Goal: Information Seeking & Learning: Check status

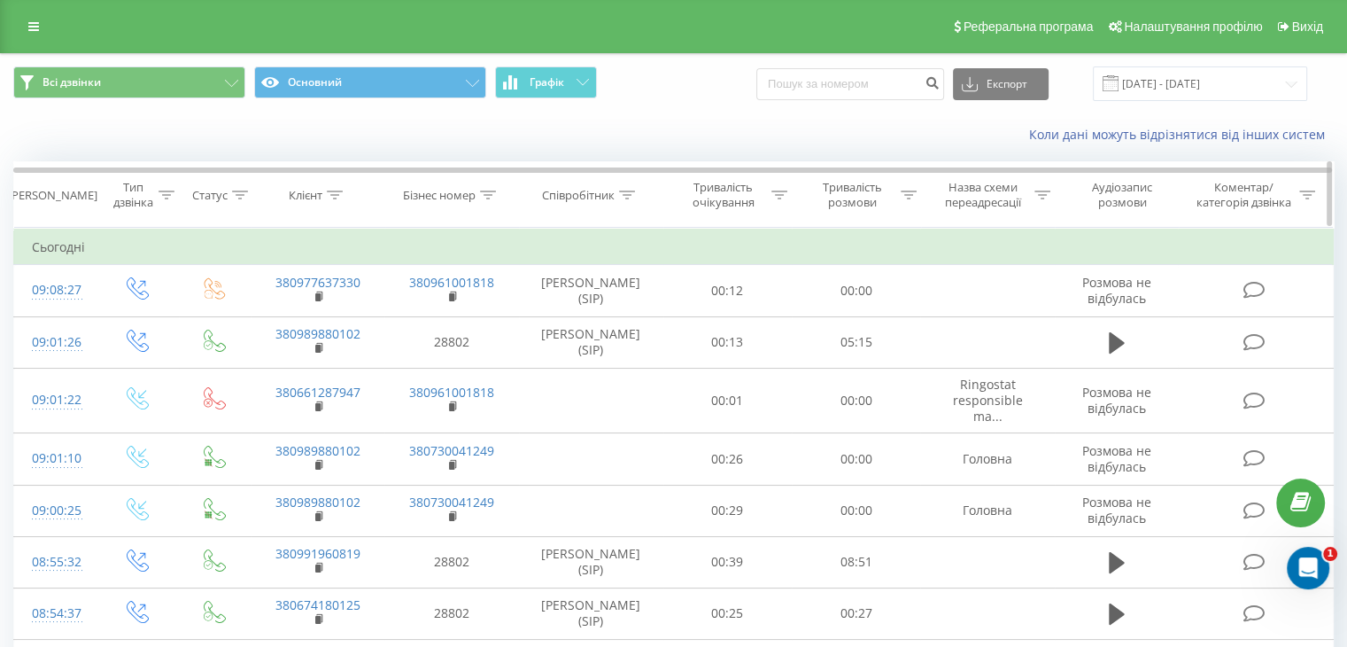
click at [133, 185] on div "Тип дзвінка" at bounding box center [133, 195] width 42 height 30
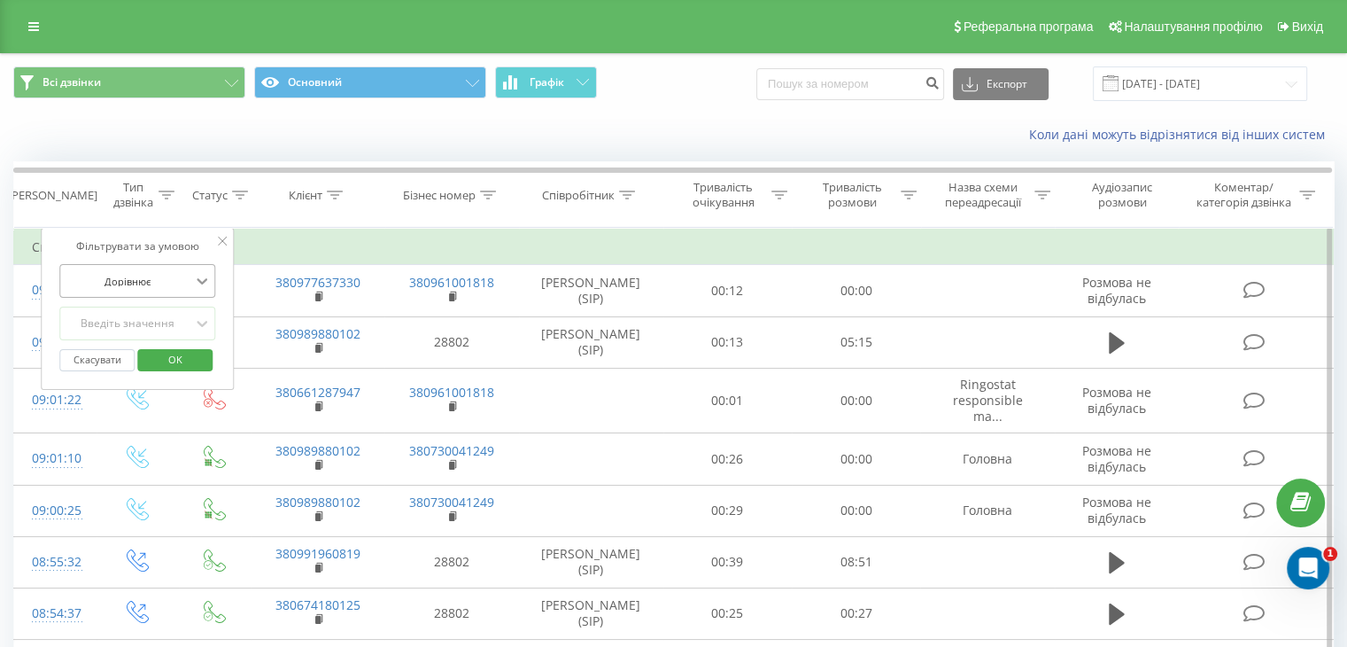
click at [195, 281] on icon at bounding box center [202, 281] width 18 height 18
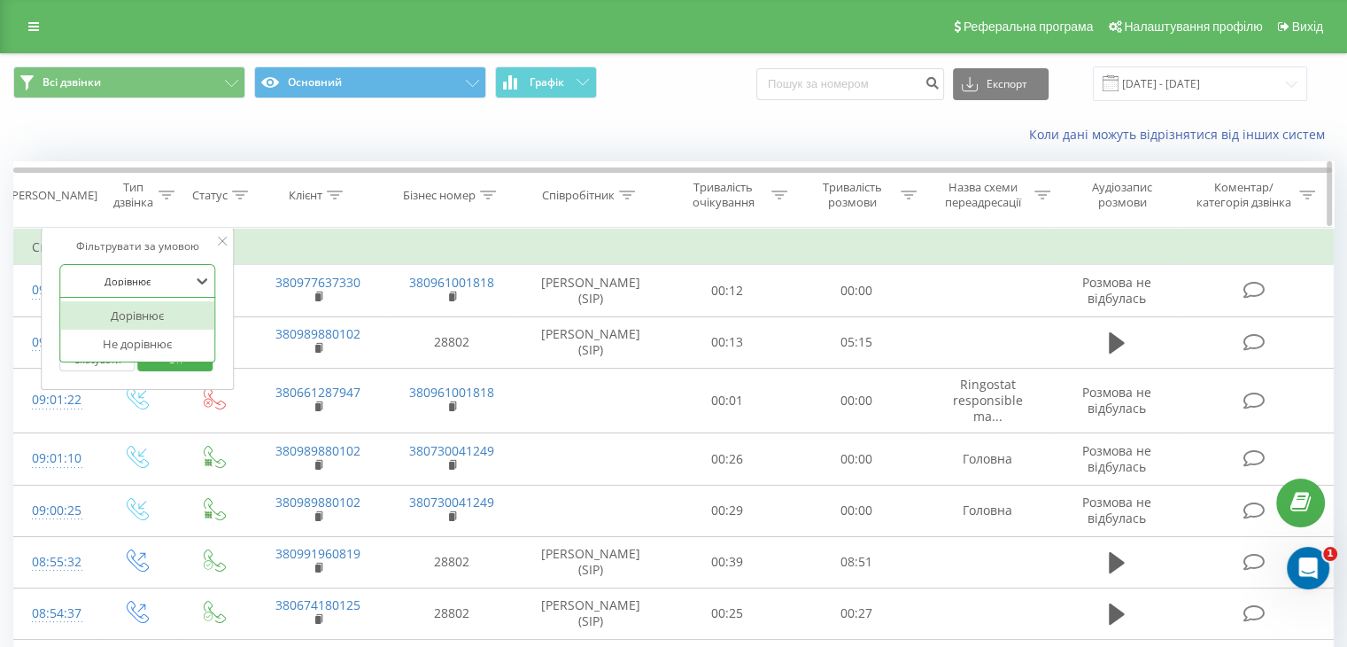
click at [63, 205] on th "Дата дзвінка" at bounding box center [55, 195] width 82 height 66
click at [63, 197] on div "Дата дзвінка" at bounding box center [52, 195] width 89 height 15
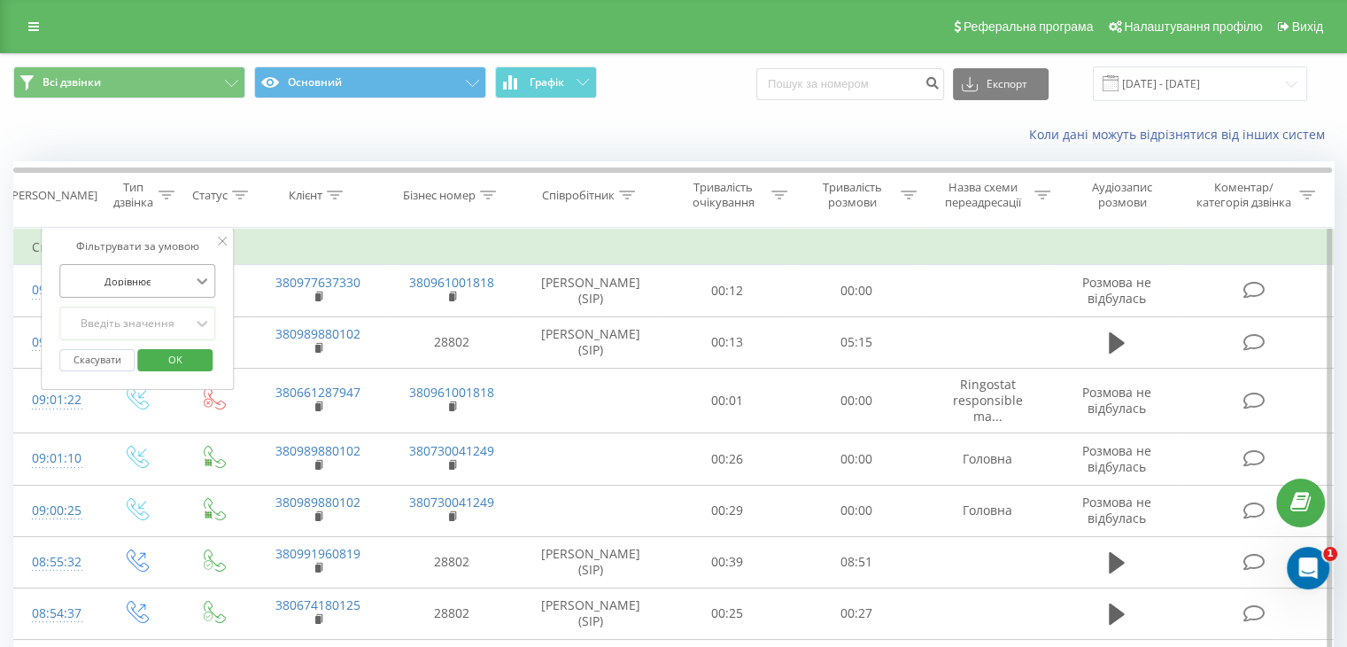
click at [198, 283] on icon at bounding box center [202, 281] width 18 height 18
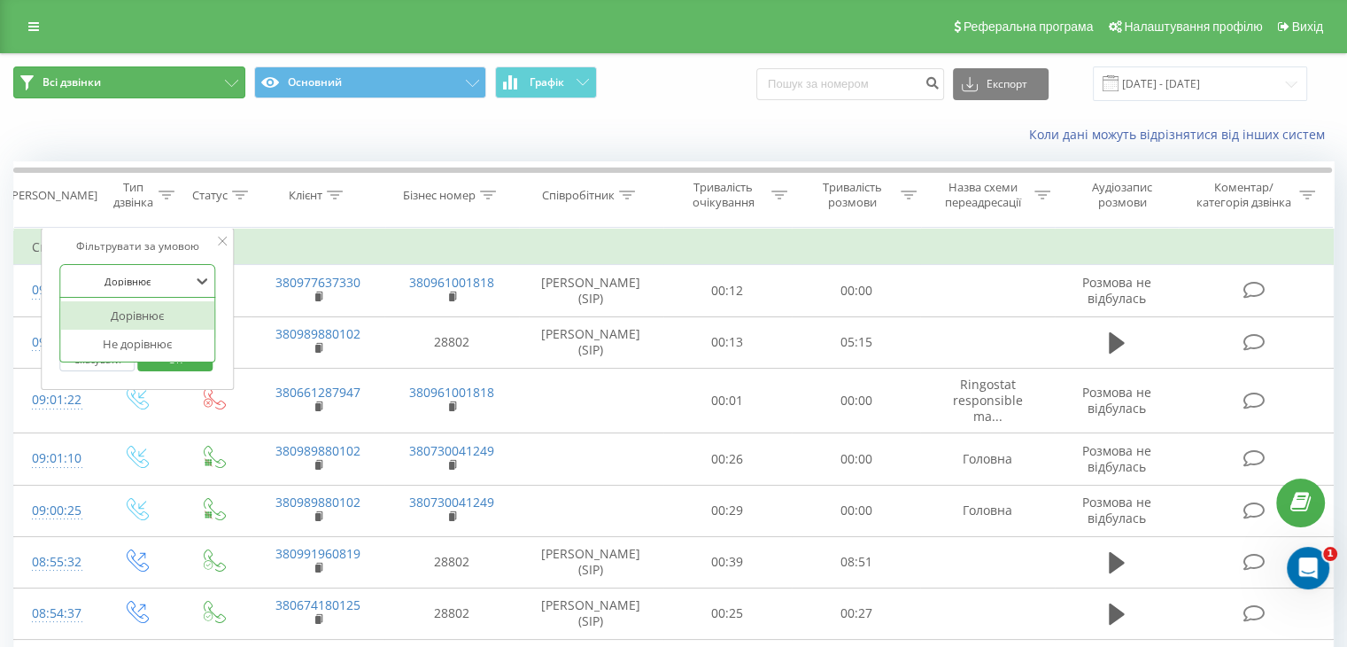
click at [91, 81] on span "Всі дзвінки" at bounding box center [72, 82] width 58 height 14
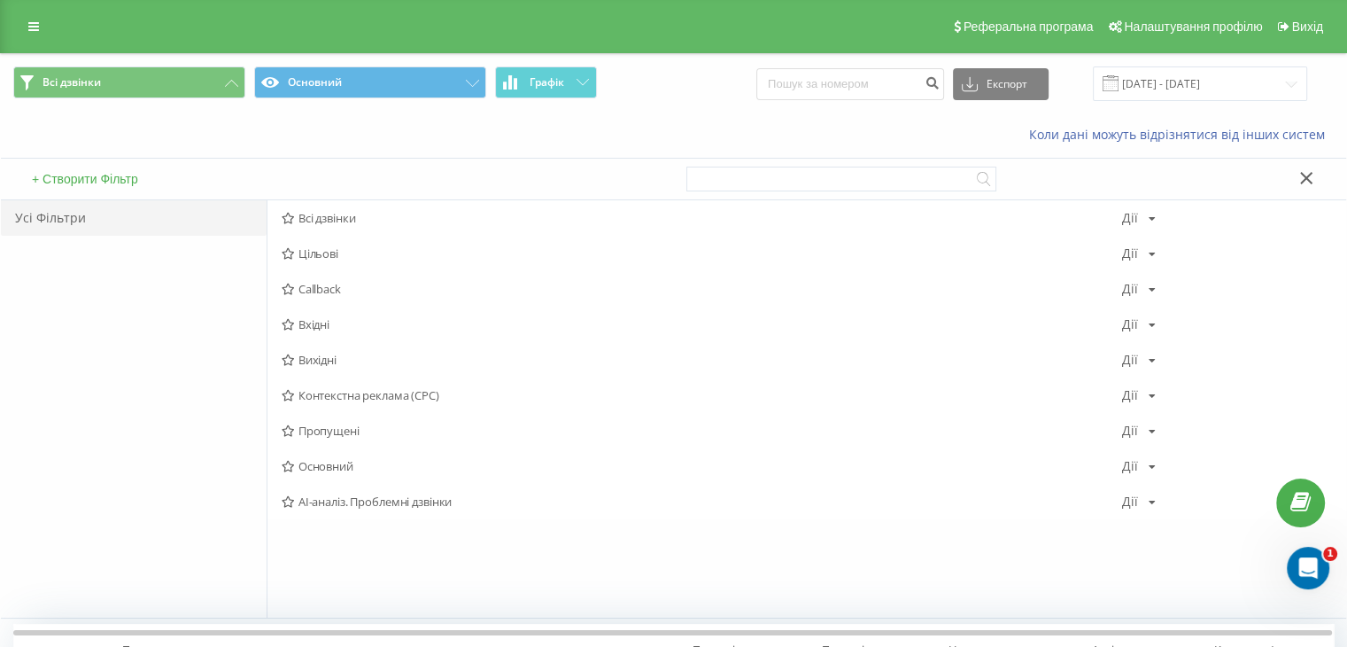
click at [32, 226] on div "Усі Фільтри" at bounding box center [134, 217] width 266 height 35
click at [39, 217] on div "Усі Фільтри" at bounding box center [134, 217] width 266 height 35
click at [105, 174] on button "+ Створити Фільтр" at bounding box center [85, 179] width 117 height 16
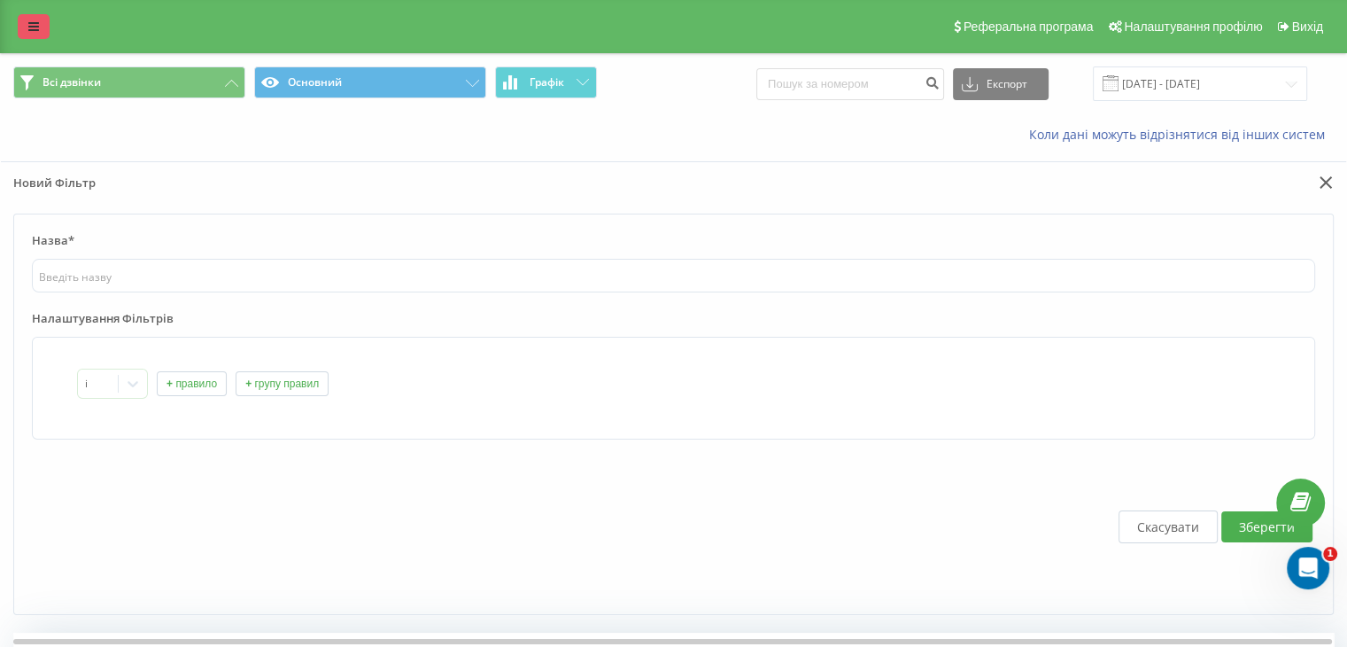
click at [36, 29] on icon at bounding box center [33, 26] width 11 height 12
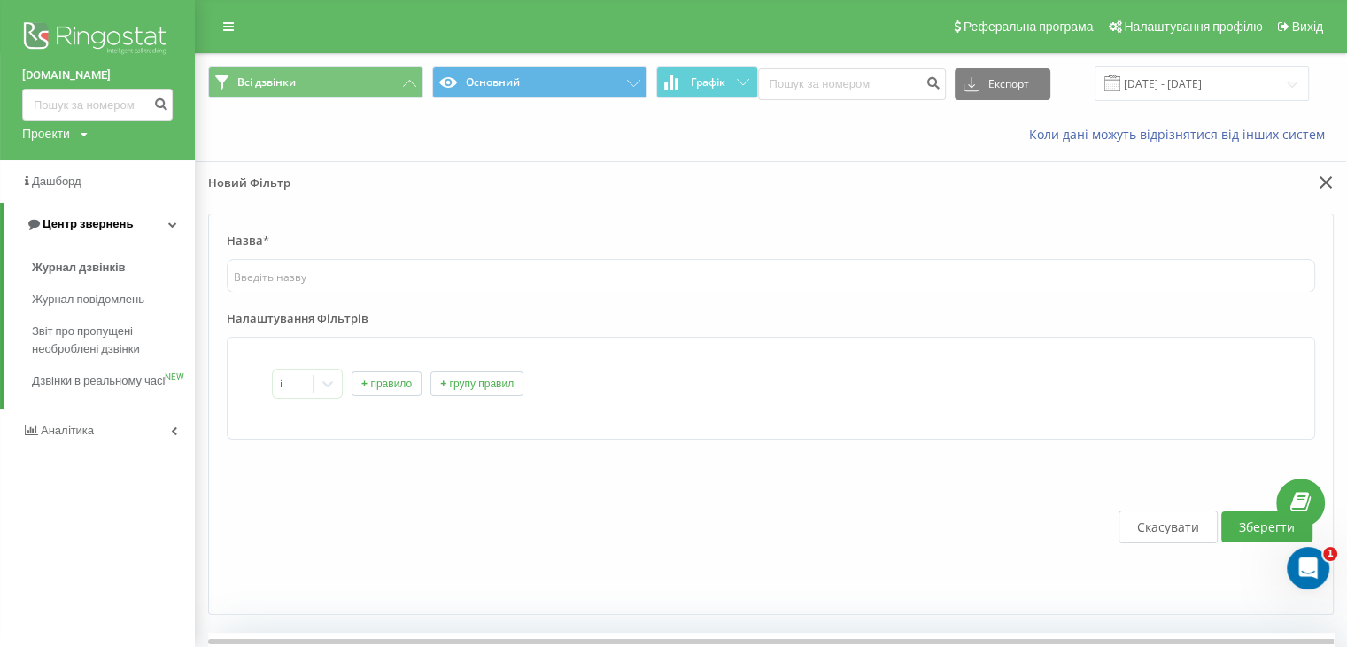
click at [50, 224] on span "Центр звернень" at bounding box center [88, 223] width 90 height 13
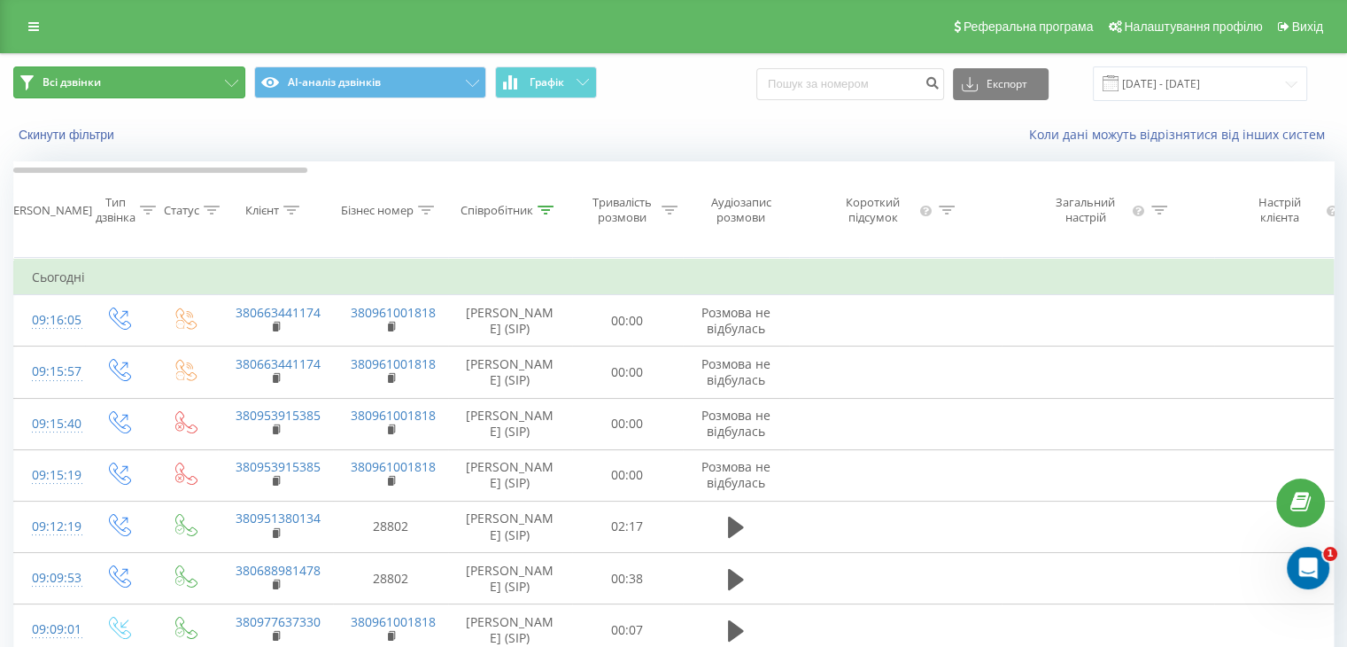
click at [227, 80] on icon at bounding box center [231, 83] width 13 height 7
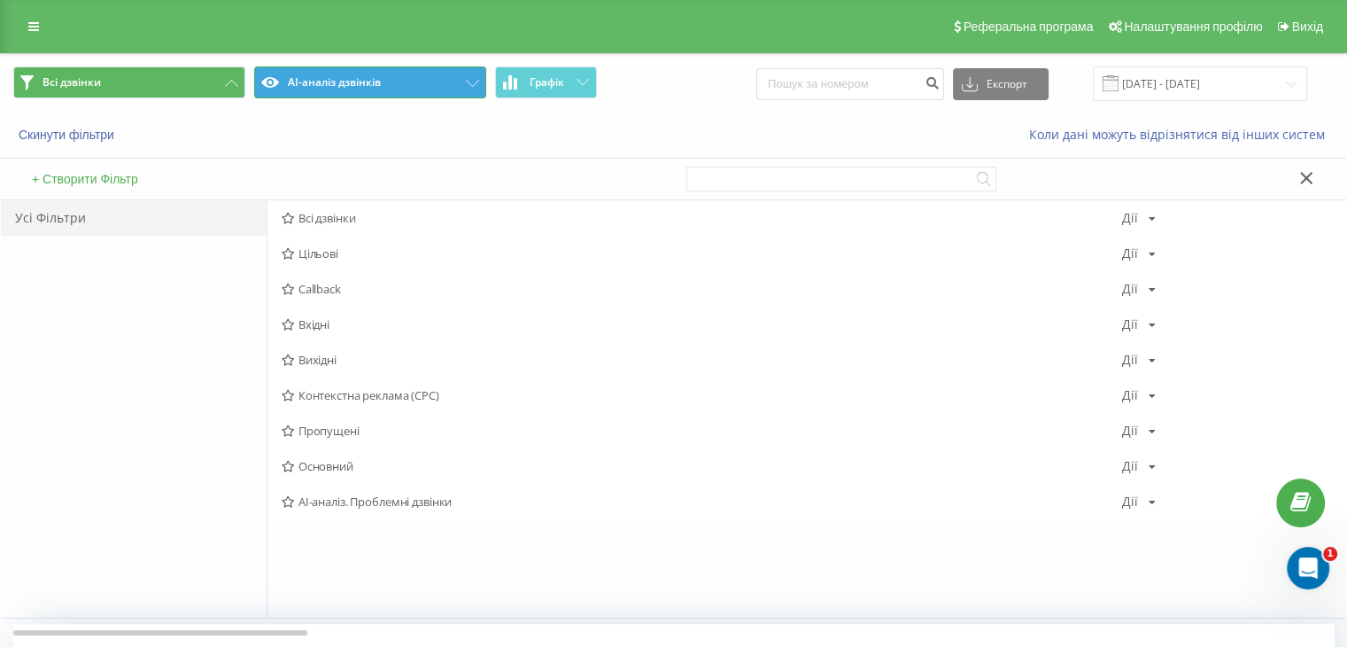
click at [459, 82] on button "AI-аналіз дзвінків" at bounding box center [370, 82] width 232 height 32
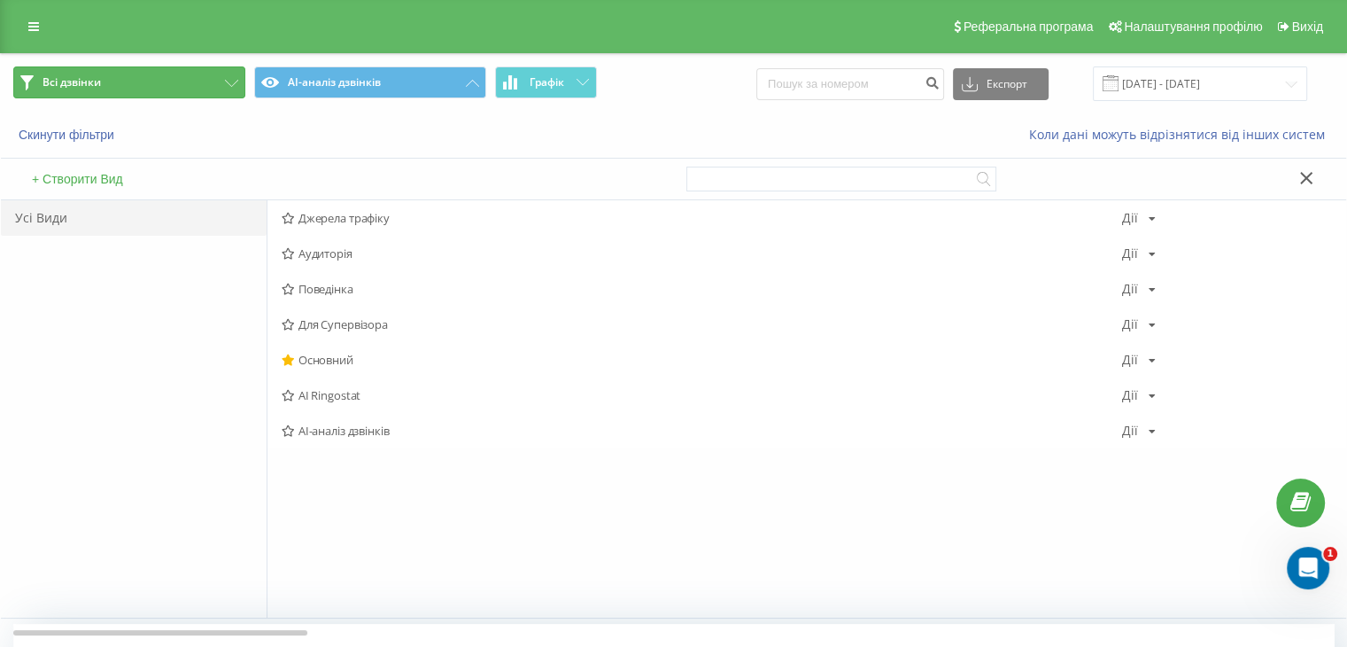
drag, startPoint x: 209, startPoint y: 80, endPoint x: 221, endPoint y: 77, distance: 11.8
click at [209, 80] on button "Всі дзвінки" at bounding box center [129, 82] width 232 height 32
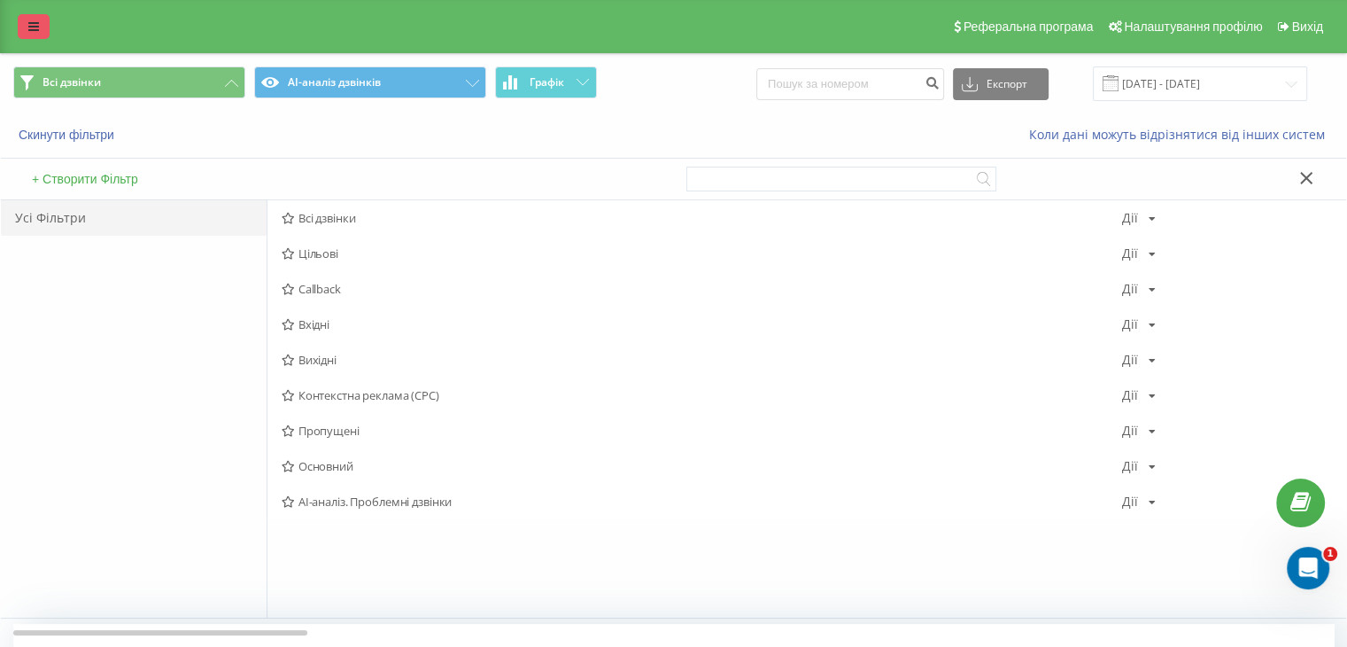
click at [28, 30] on icon at bounding box center [33, 26] width 11 height 12
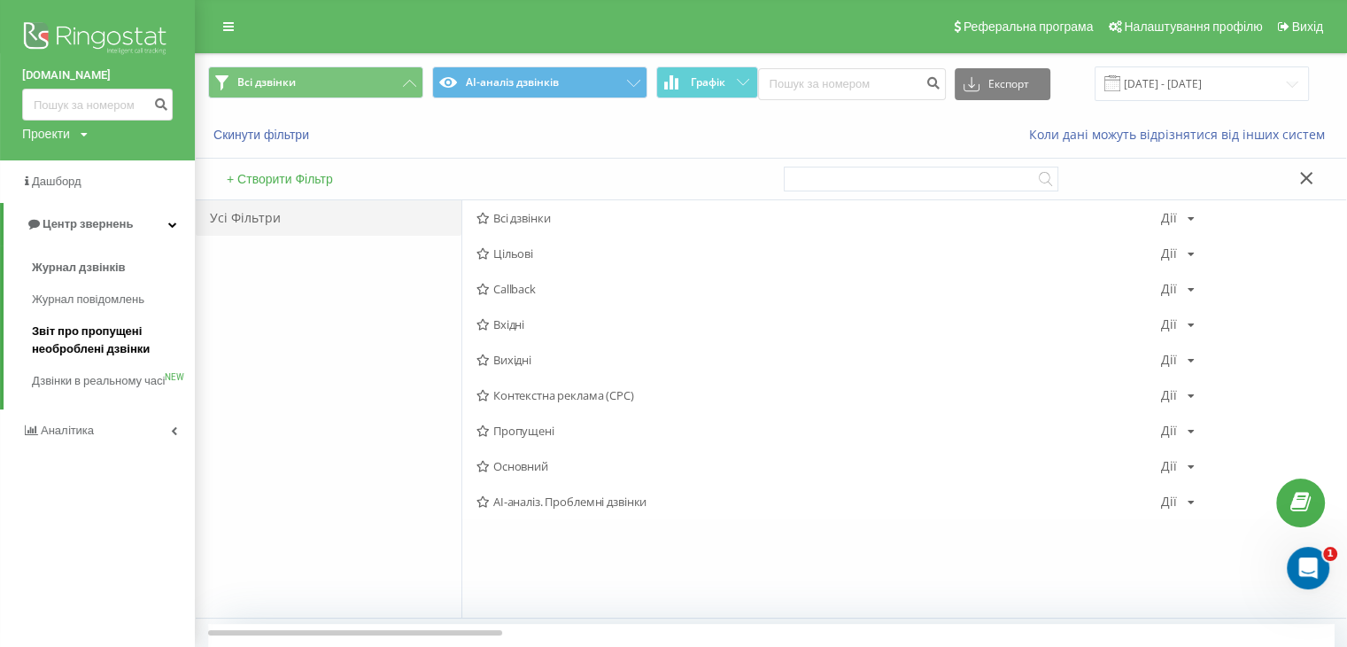
click at [79, 316] on link "Звіт про пропущені необроблені дзвінки" at bounding box center [113, 340] width 163 height 50
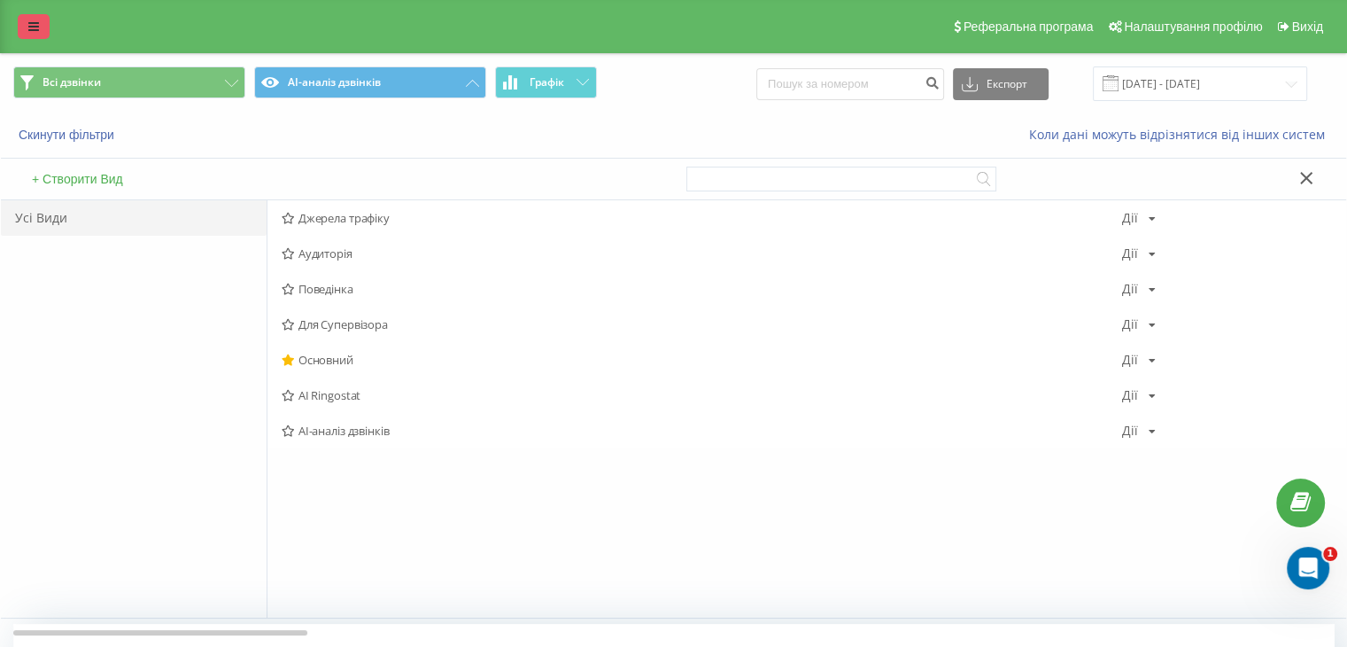
click at [35, 23] on icon at bounding box center [33, 26] width 11 height 12
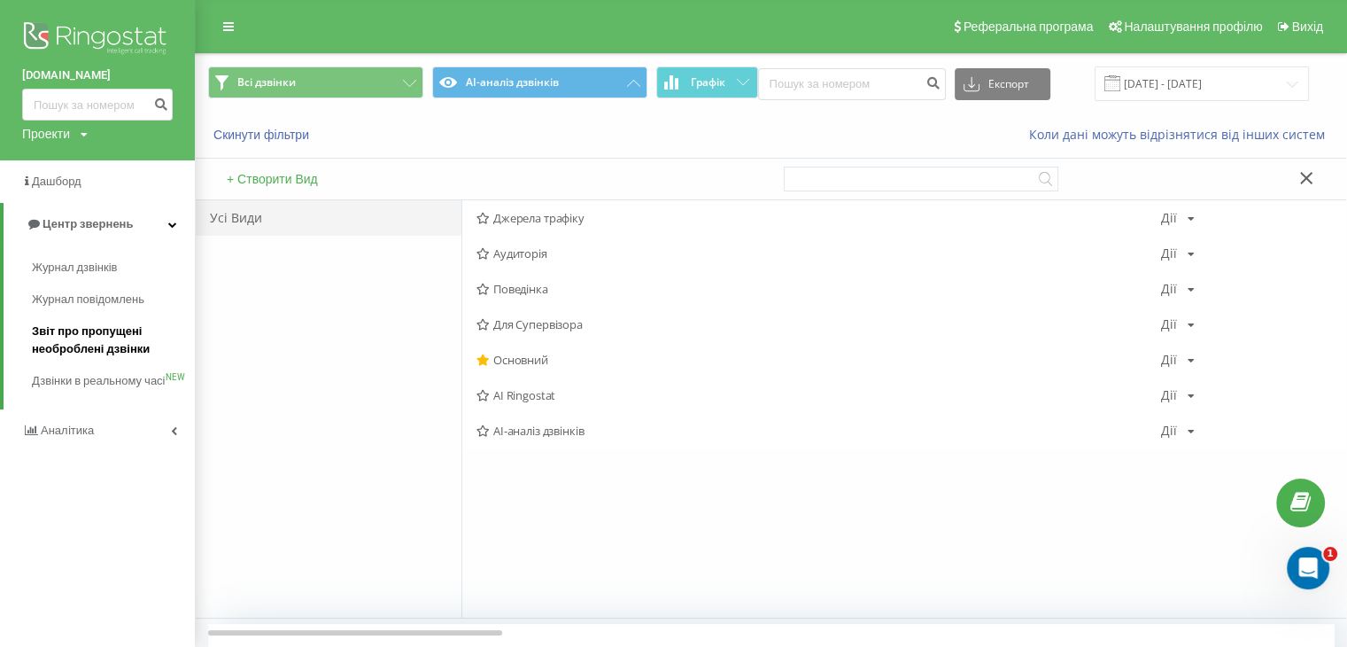
click at [81, 328] on span "Звіт про пропущені необроблені дзвінки" at bounding box center [109, 339] width 154 height 35
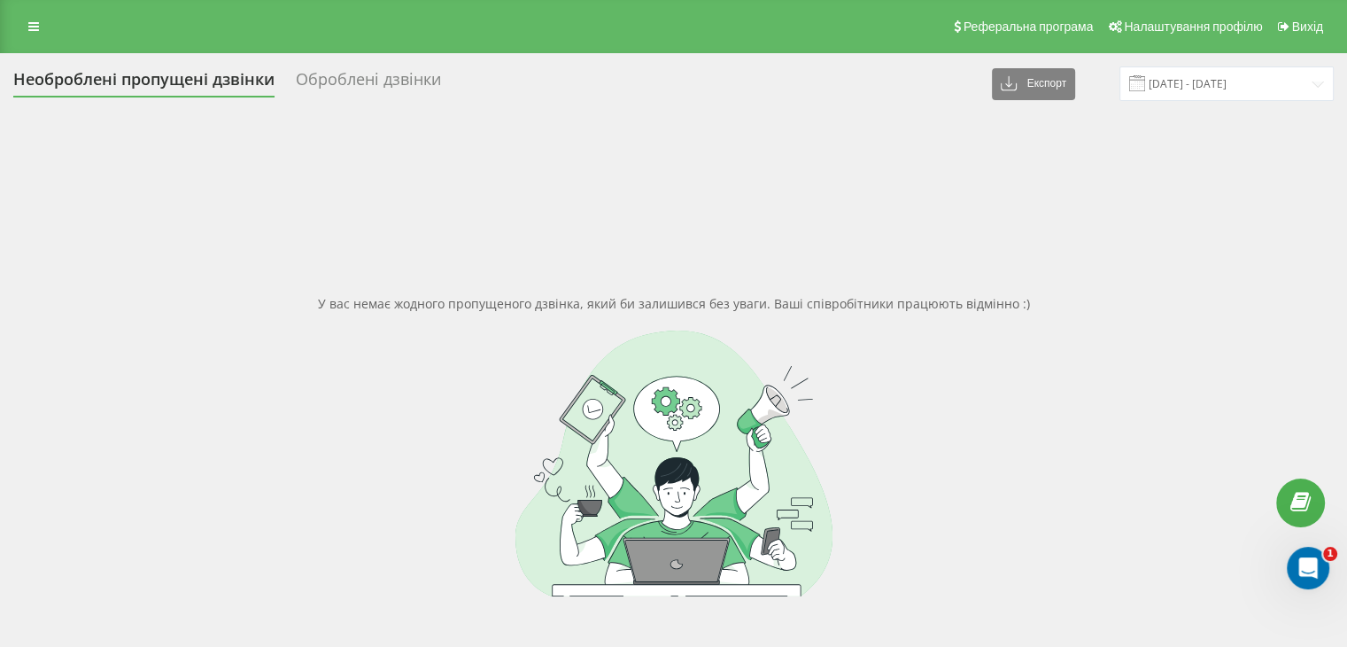
click at [1145, 83] on span at bounding box center [1137, 83] width 16 height 16
click at [1188, 86] on input "[DATE] - [DATE]" at bounding box center [1226, 83] width 214 height 35
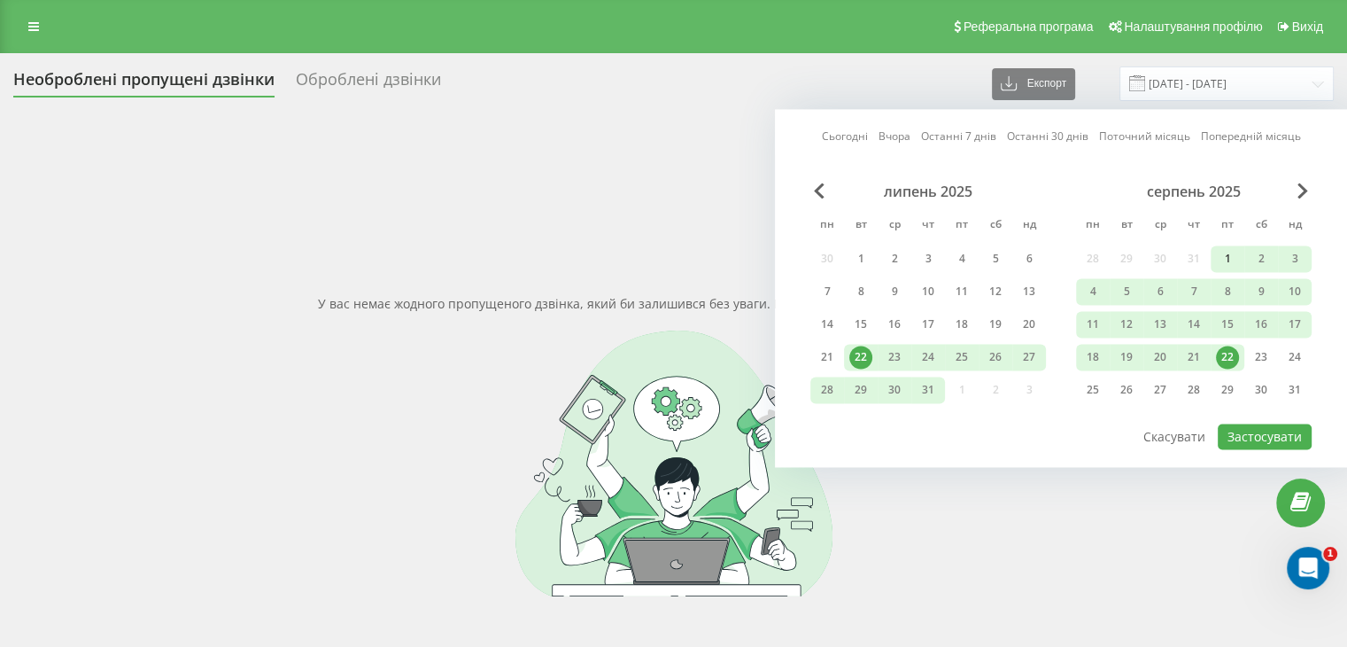
click at [1227, 259] on div "1" at bounding box center [1227, 258] width 23 height 23
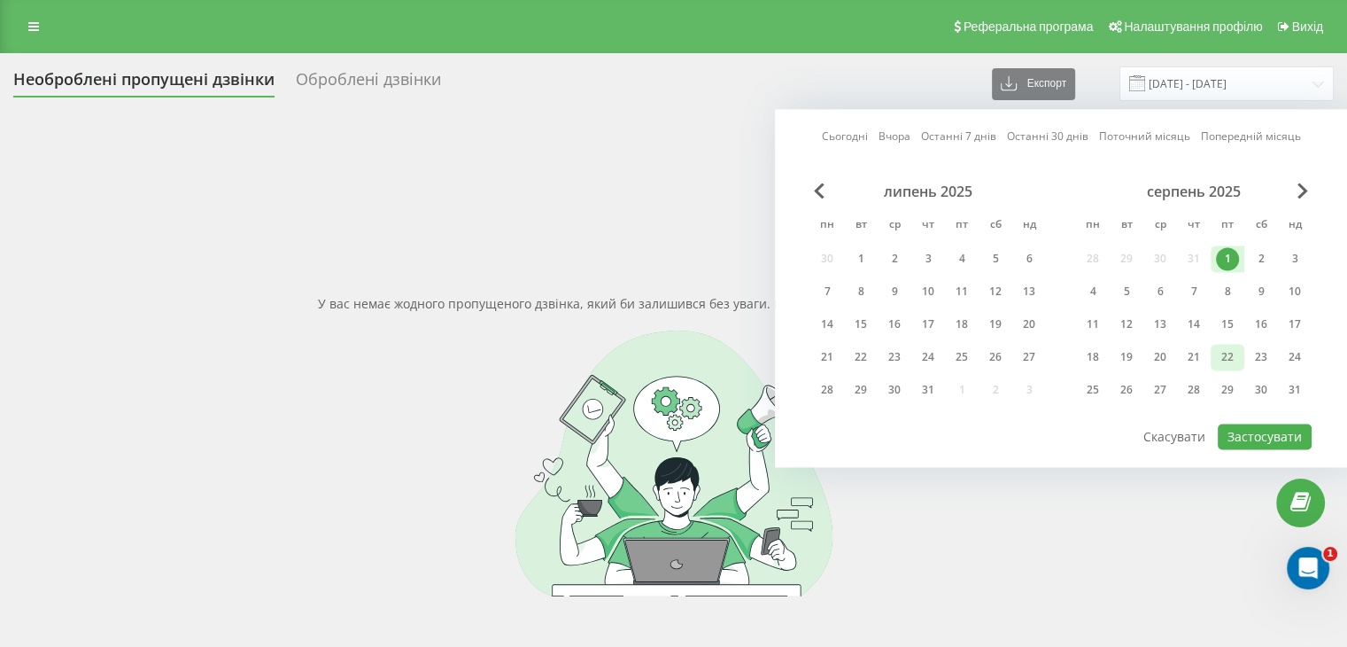
click at [1237, 355] on div "22" at bounding box center [1227, 356] width 23 height 23
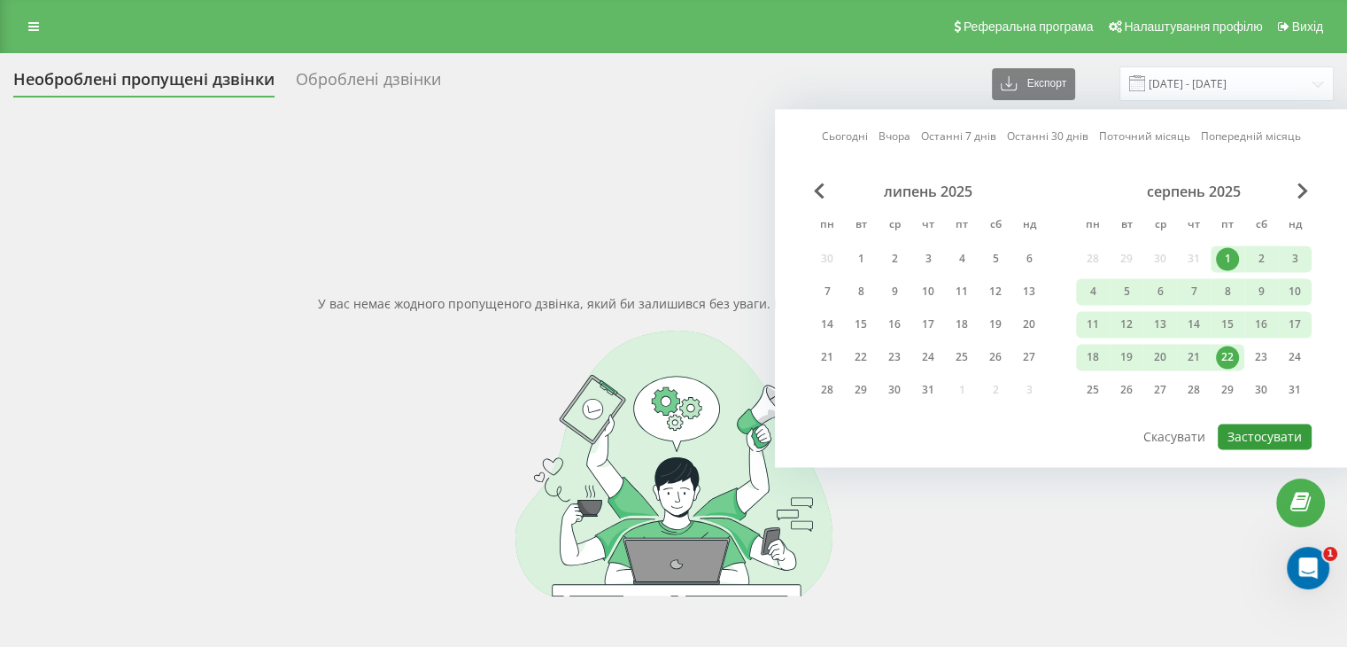
click at [1251, 433] on button "Застосувати" at bounding box center [1265, 436] width 94 height 26
type input "[DATE] - [DATE]"
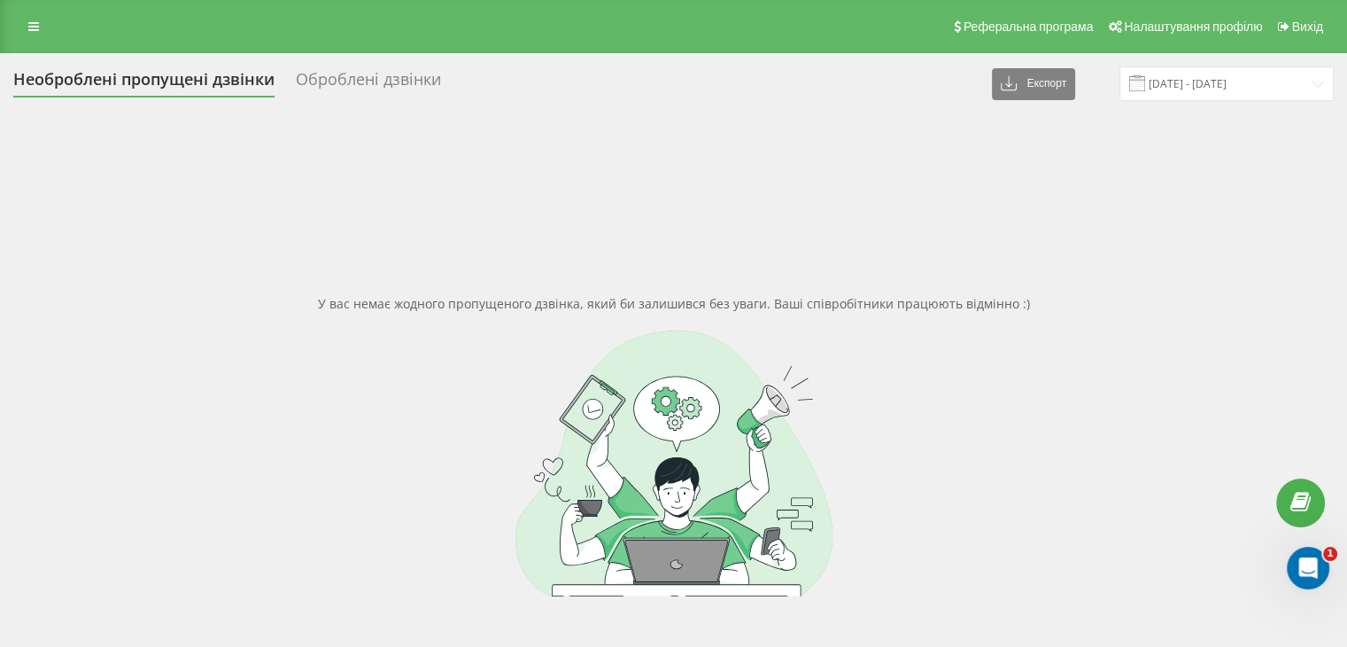
click at [315, 79] on div "Оброблені дзвінки" at bounding box center [368, 83] width 145 height 27
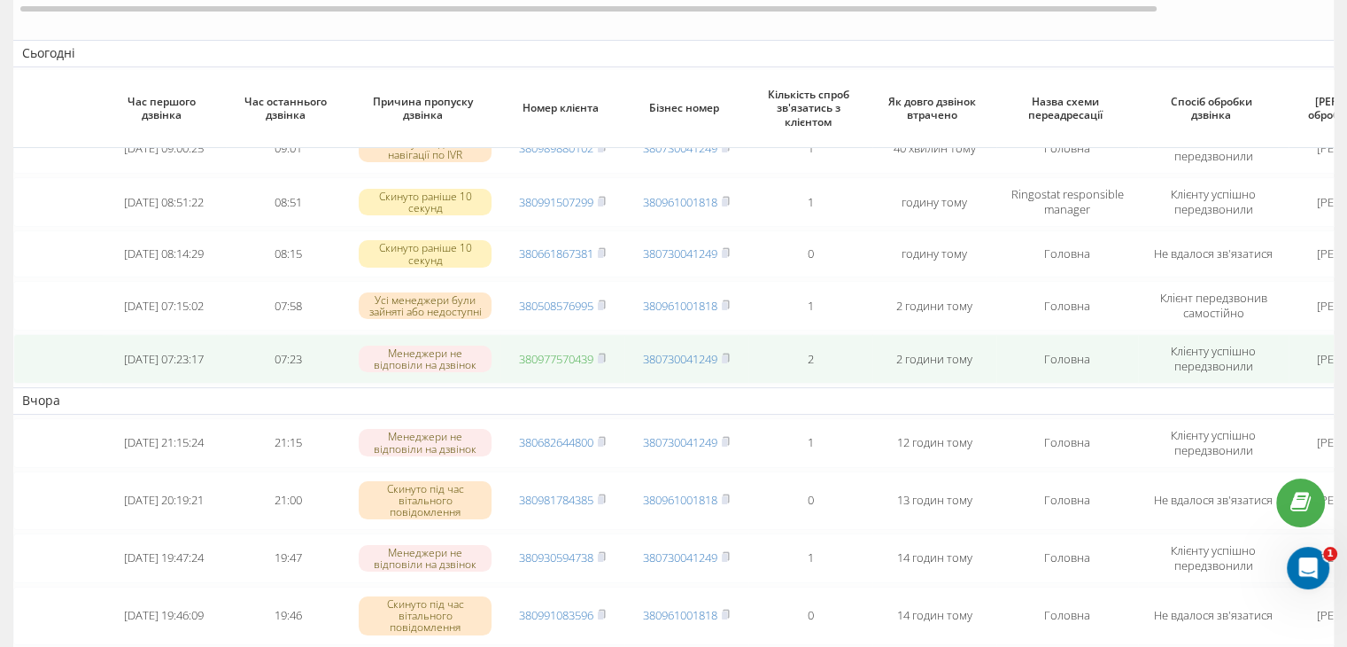
scroll to position [266, 0]
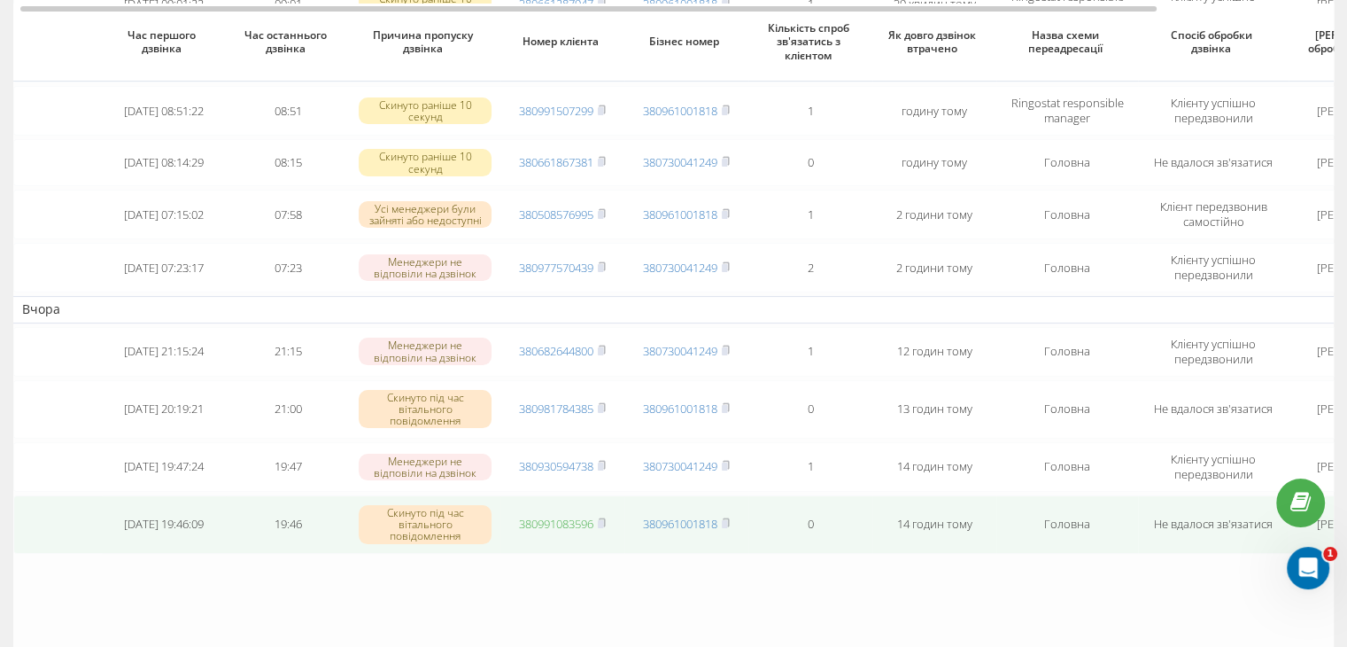
click at [567, 523] on link "380991083596" at bounding box center [556, 523] width 74 height 16
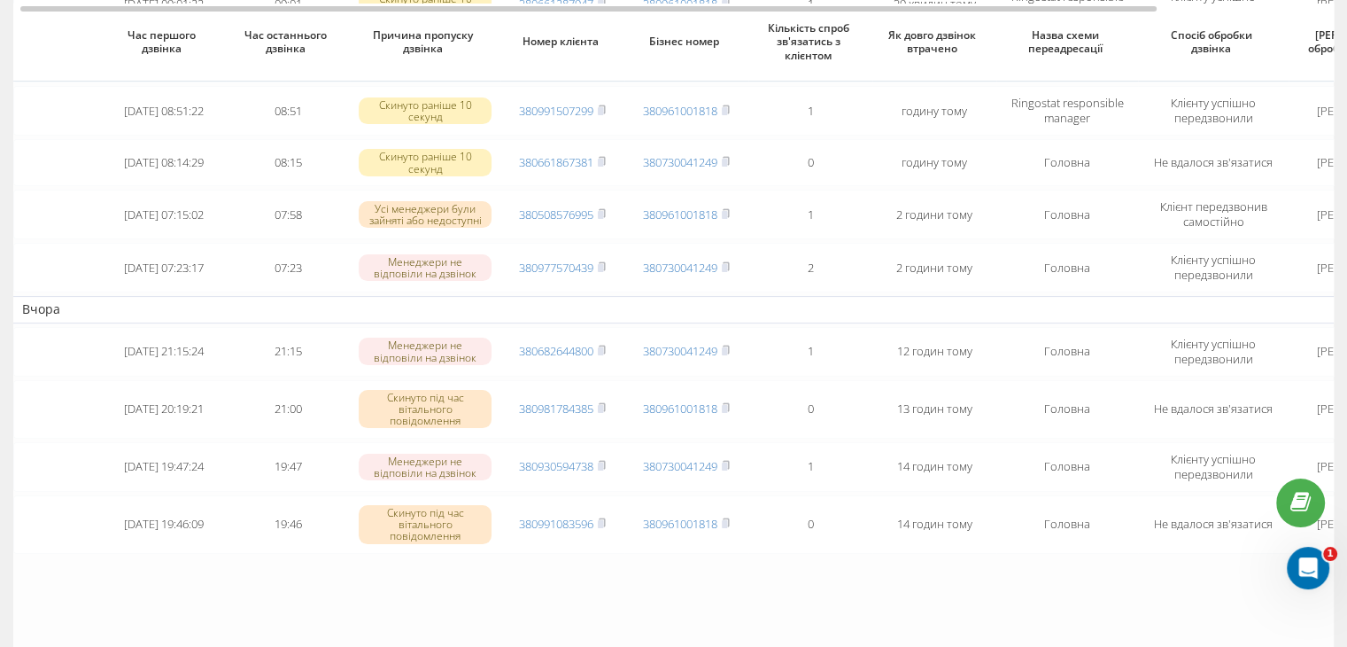
click at [410, 585] on table "Сьогодні 2025-08-22 09:01:22 09:01 Скинуто раніше 10 секунд 380661287947 380961…" at bounding box center [779, 269] width 1532 height 824
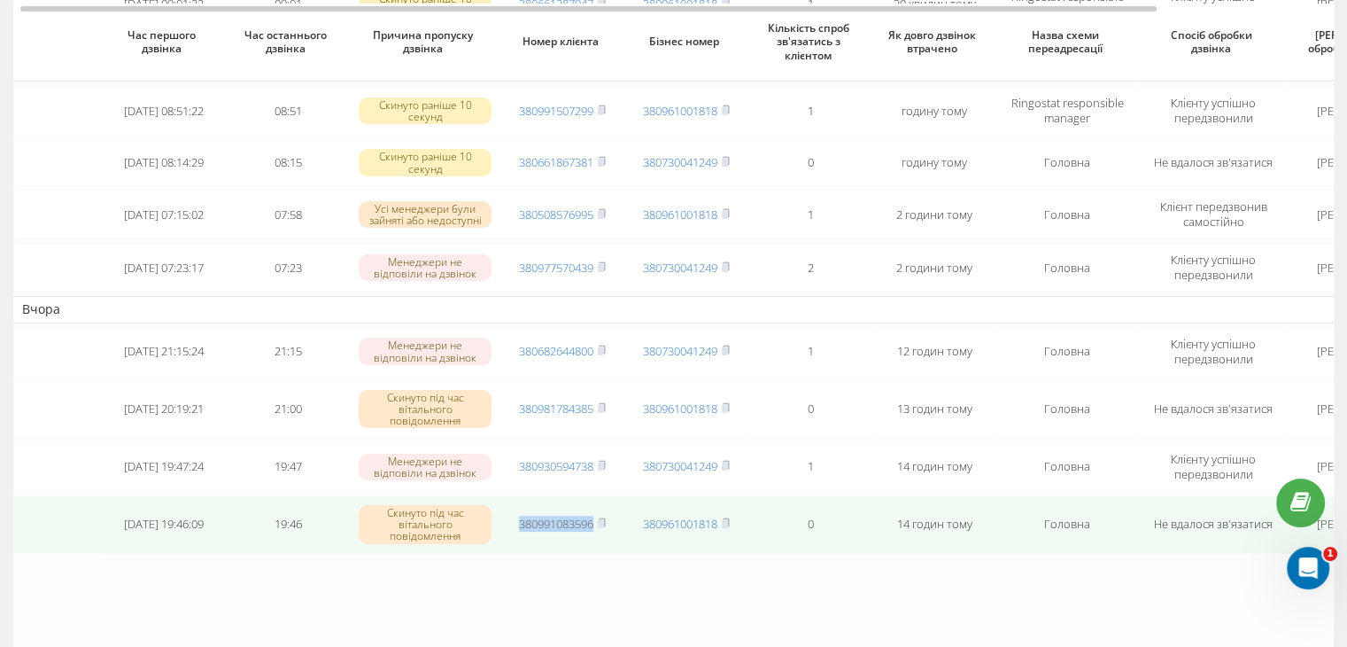
drag, startPoint x: 596, startPoint y: 522, endPoint x: 517, endPoint y: 525, distance: 78.9
click at [519, 525] on span "380991083596" at bounding box center [562, 523] width 87 height 16
copy link "380991083596"
click at [552, 521] on link "380991083596" at bounding box center [556, 523] width 74 height 16
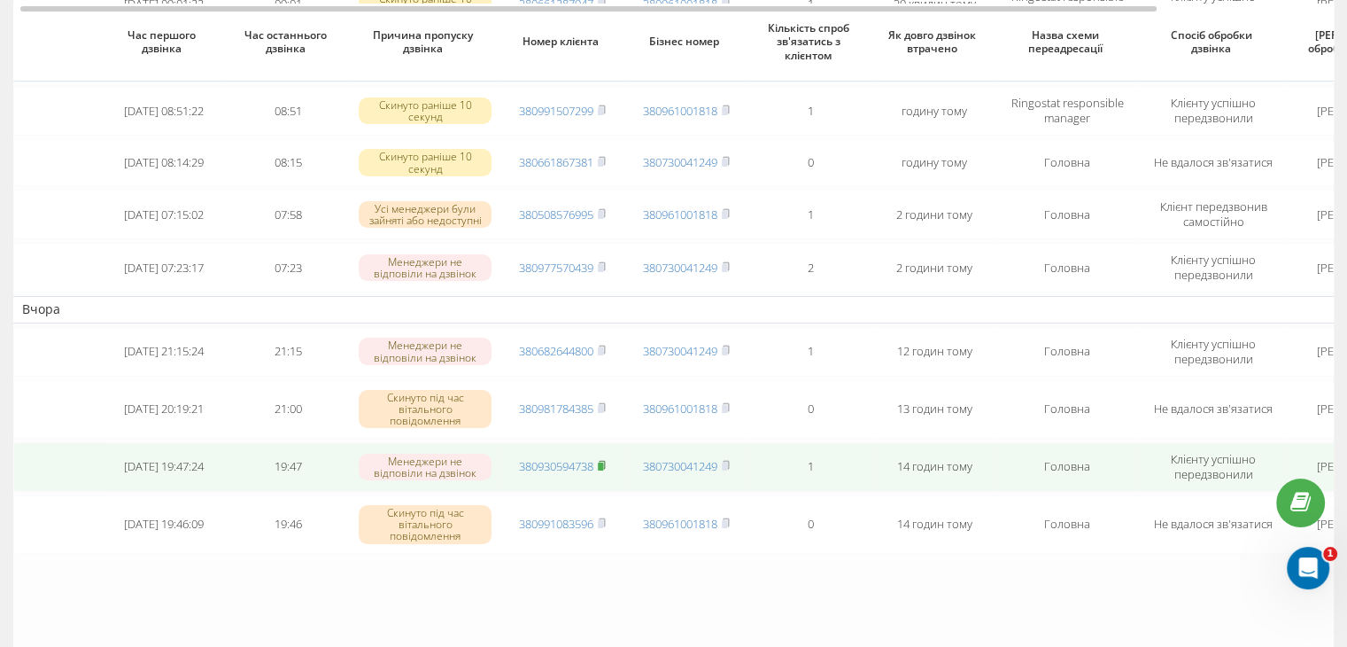
click at [606, 464] on icon at bounding box center [602, 465] width 8 height 11
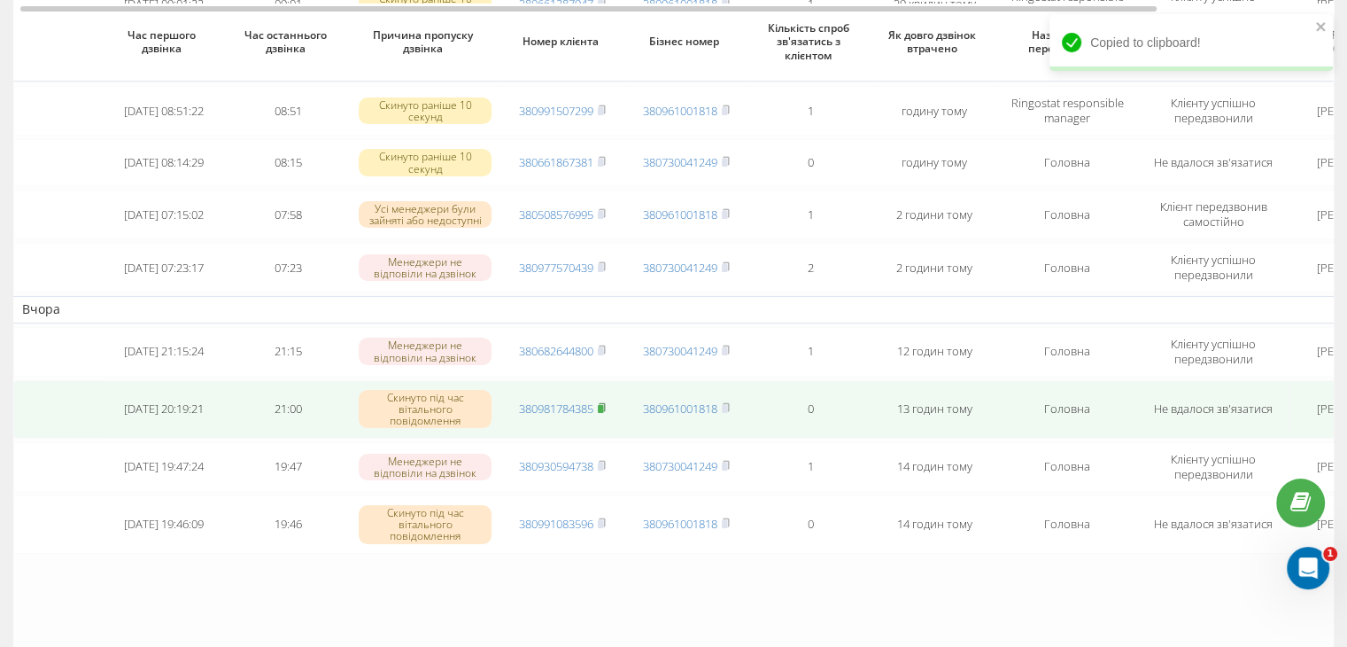
click at [602, 407] on rect at bounding box center [600, 409] width 5 height 8
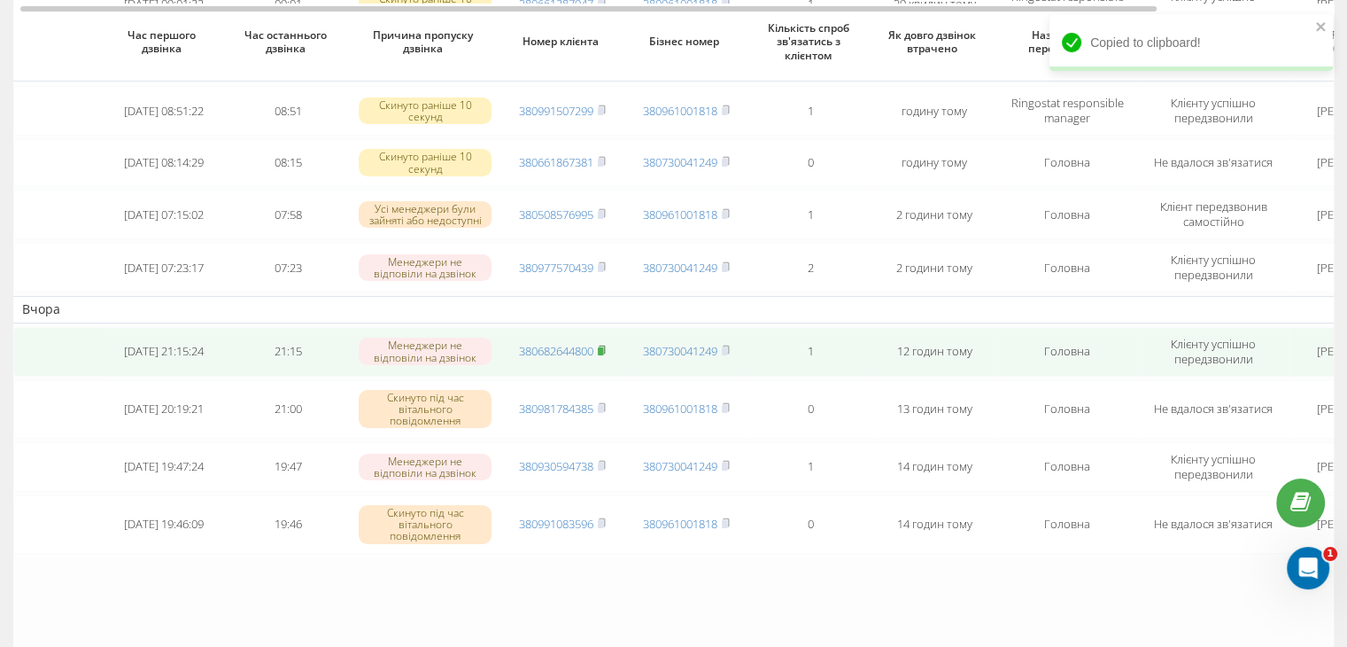
click at [603, 352] on rect at bounding box center [600, 351] width 5 height 8
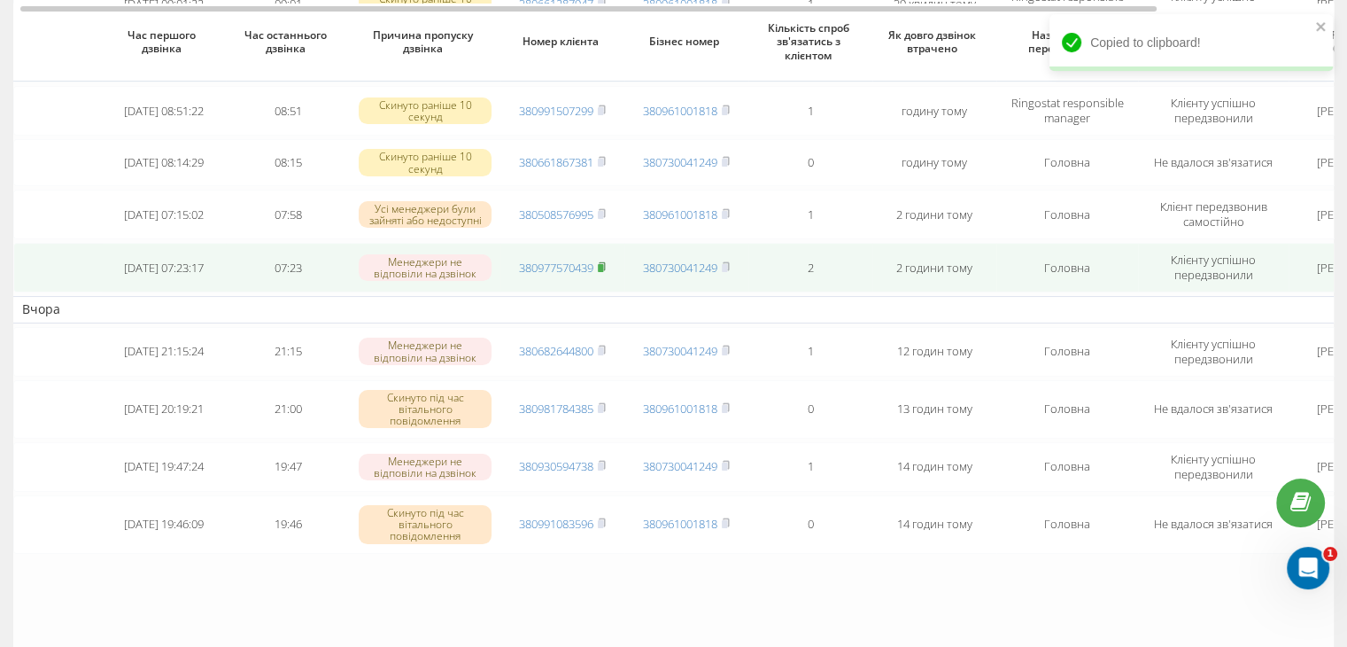
click at [606, 269] on icon at bounding box center [602, 266] width 8 height 11
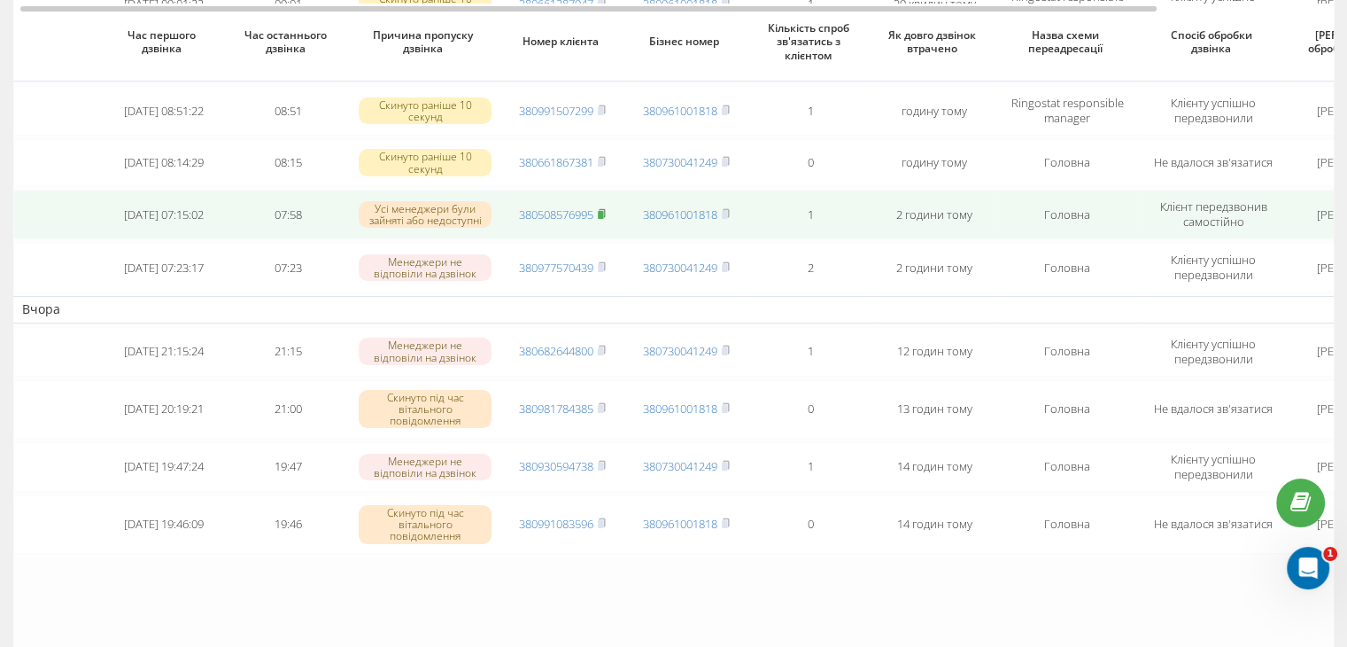
click at [606, 215] on icon at bounding box center [602, 213] width 8 height 11
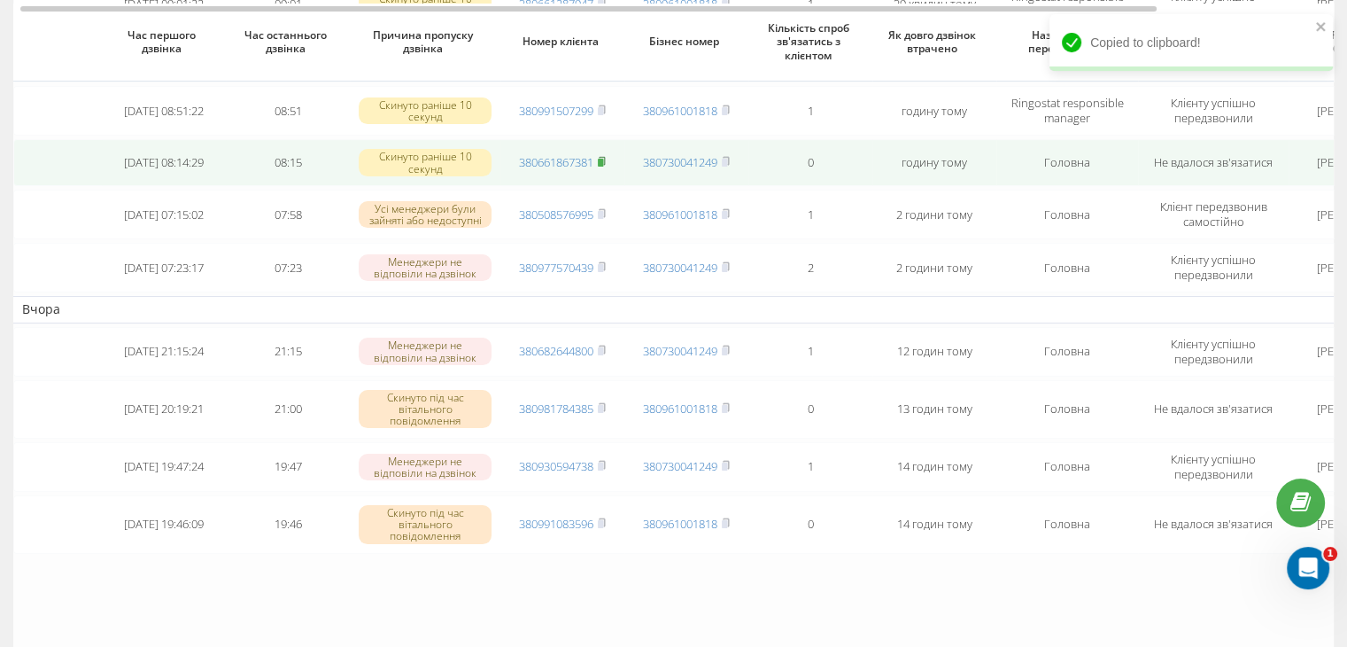
click at [605, 167] on span at bounding box center [602, 162] width 8 height 16
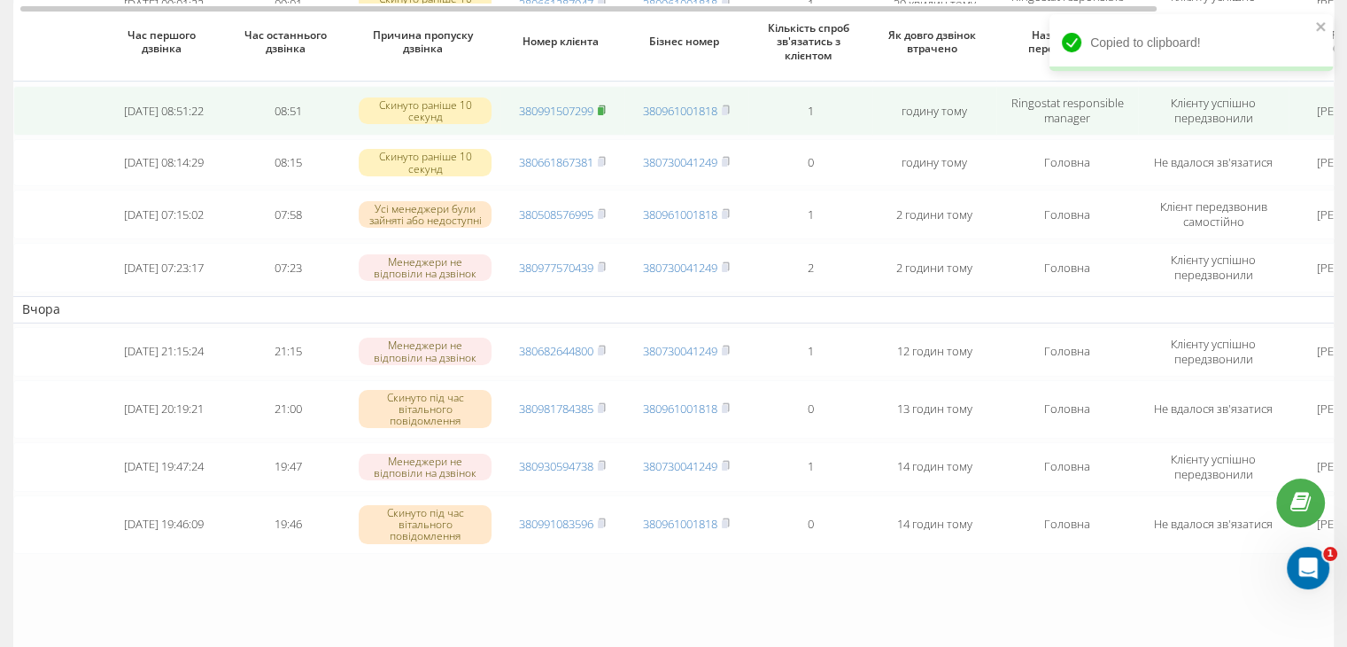
click at [602, 109] on rect at bounding box center [600, 111] width 5 height 8
